Goal: Check status: Check status

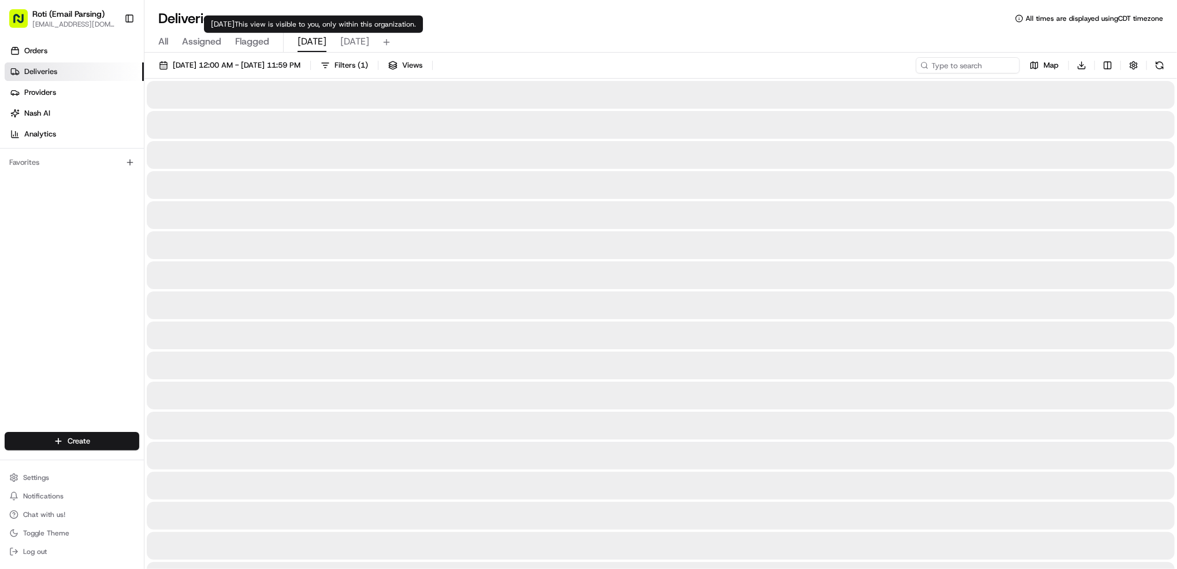
click at [311, 37] on span "[DATE]" at bounding box center [312, 42] width 29 height 14
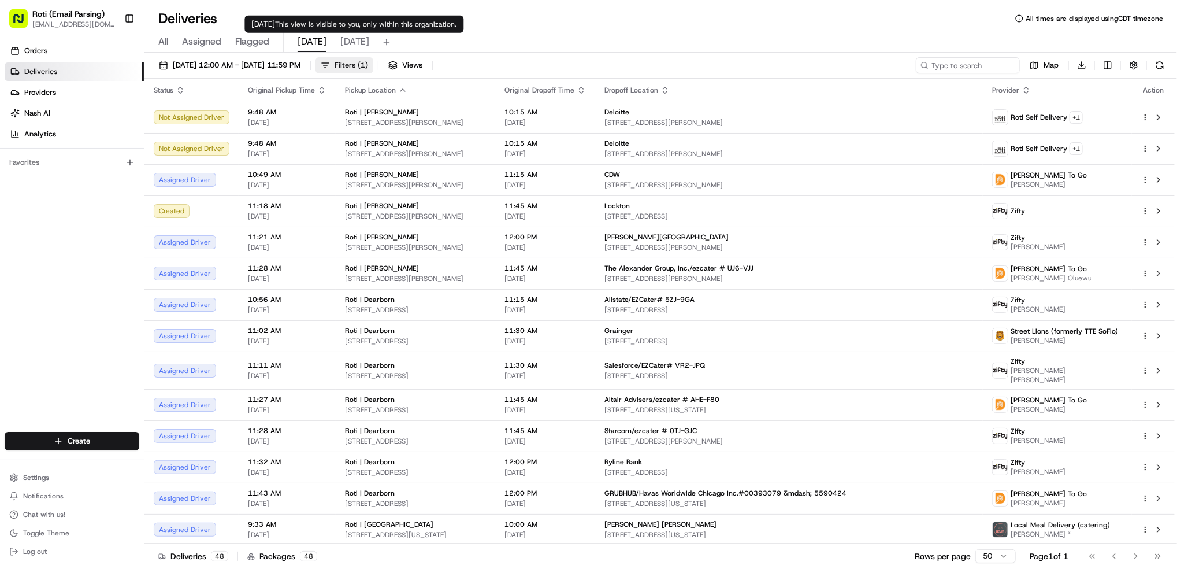
click at [373, 71] on button "Filters ( 1 )" at bounding box center [345, 65] width 58 height 16
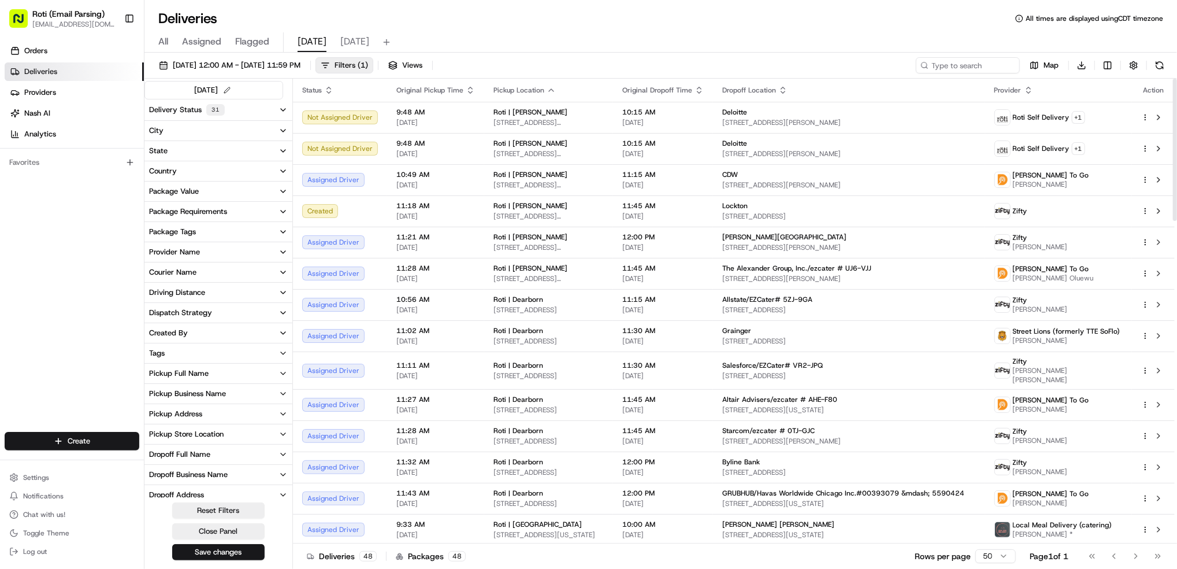
click at [218, 395] on div "Pickup Business Name" at bounding box center [187, 393] width 77 height 10
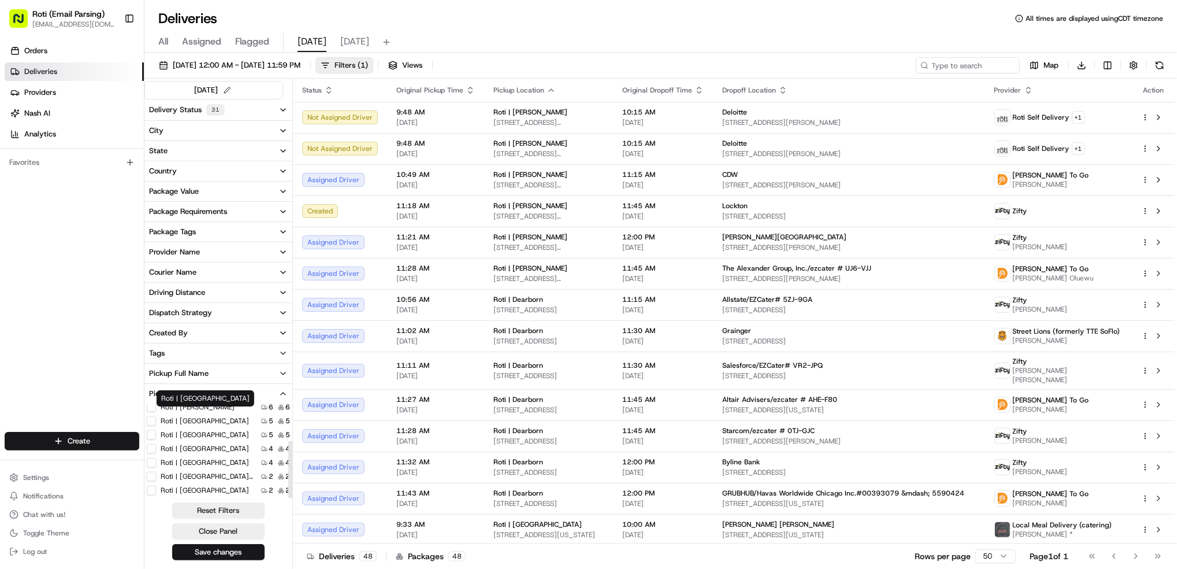
scroll to position [77, 0]
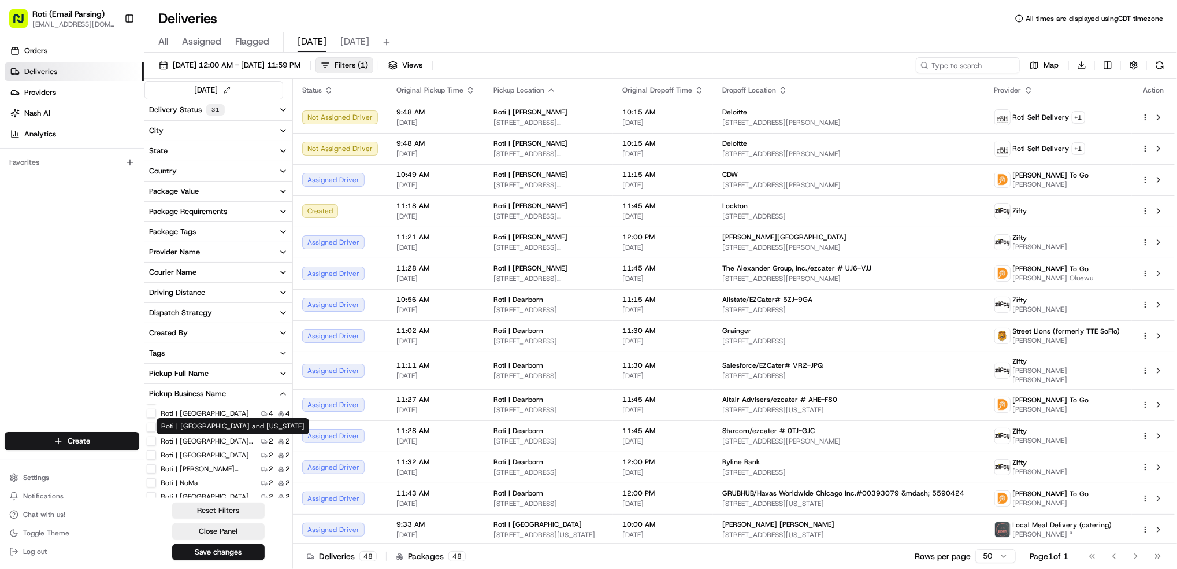
click at [223, 441] on label "Roti | [GEOGRAPHIC_DATA] and [US_STATE]" at bounding box center [207, 440] width 92 height 9
click at [156, 441] on Michigan "Roti | [GEOGRAPHIC_DATA] and [US_STATE]" at bounding box center [151, 440] width 9 height 9
